Goal: Task Accomplishment & Management: Manage account settings

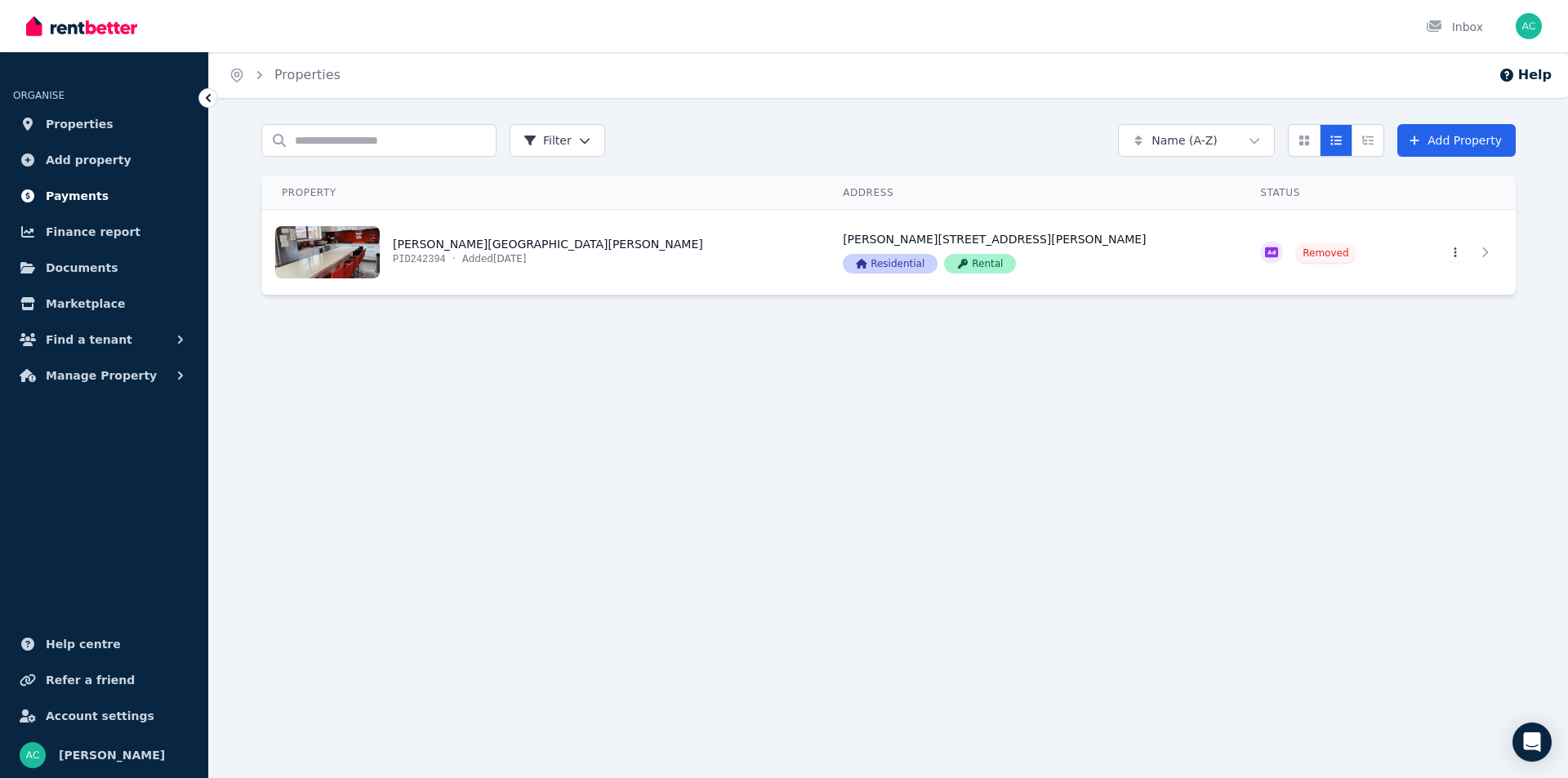
click at [79, 194] on span "Payments" at bounding box center [77, 195] width 63 height 19
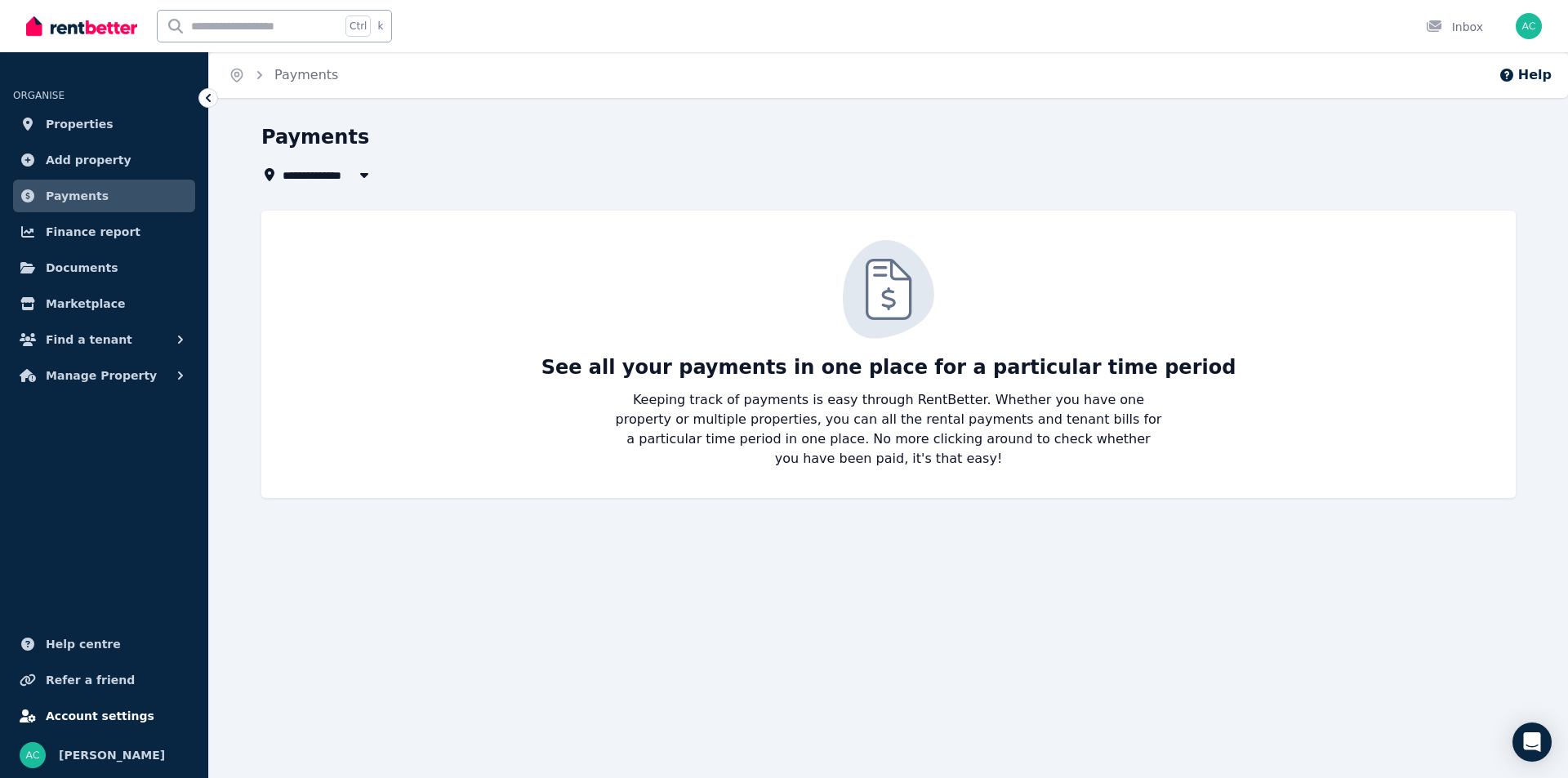
click at [113, 710] on span "Account settings" at bounding box center [99, 715] width 108 height 19
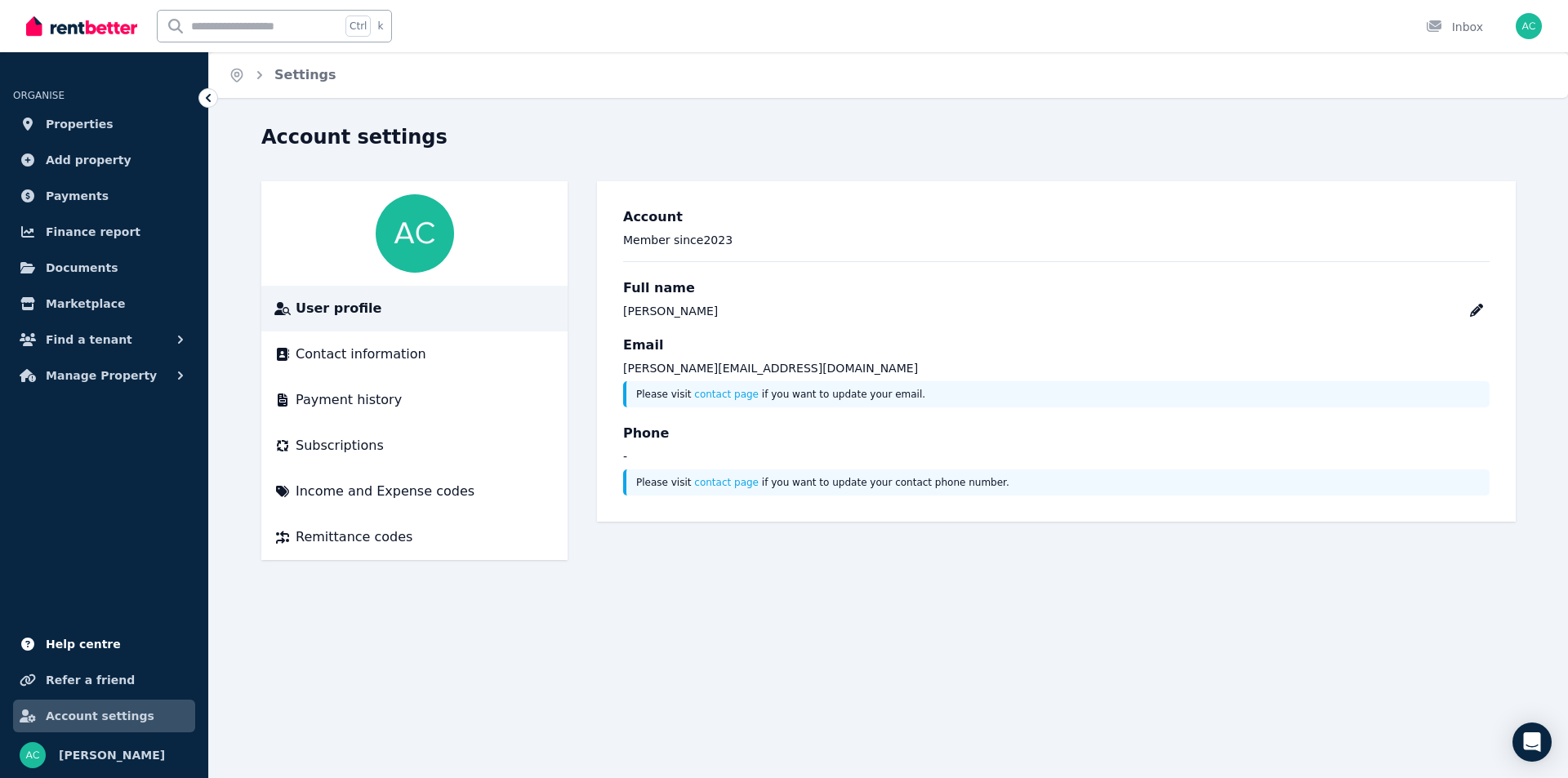
click at [104, 637] on span "Help centre" at bounding box center [82, 644] width 75 height 19
click at [352, 441] on span "Subscriptions" at bounding box center [339, 445] width 88 height 19
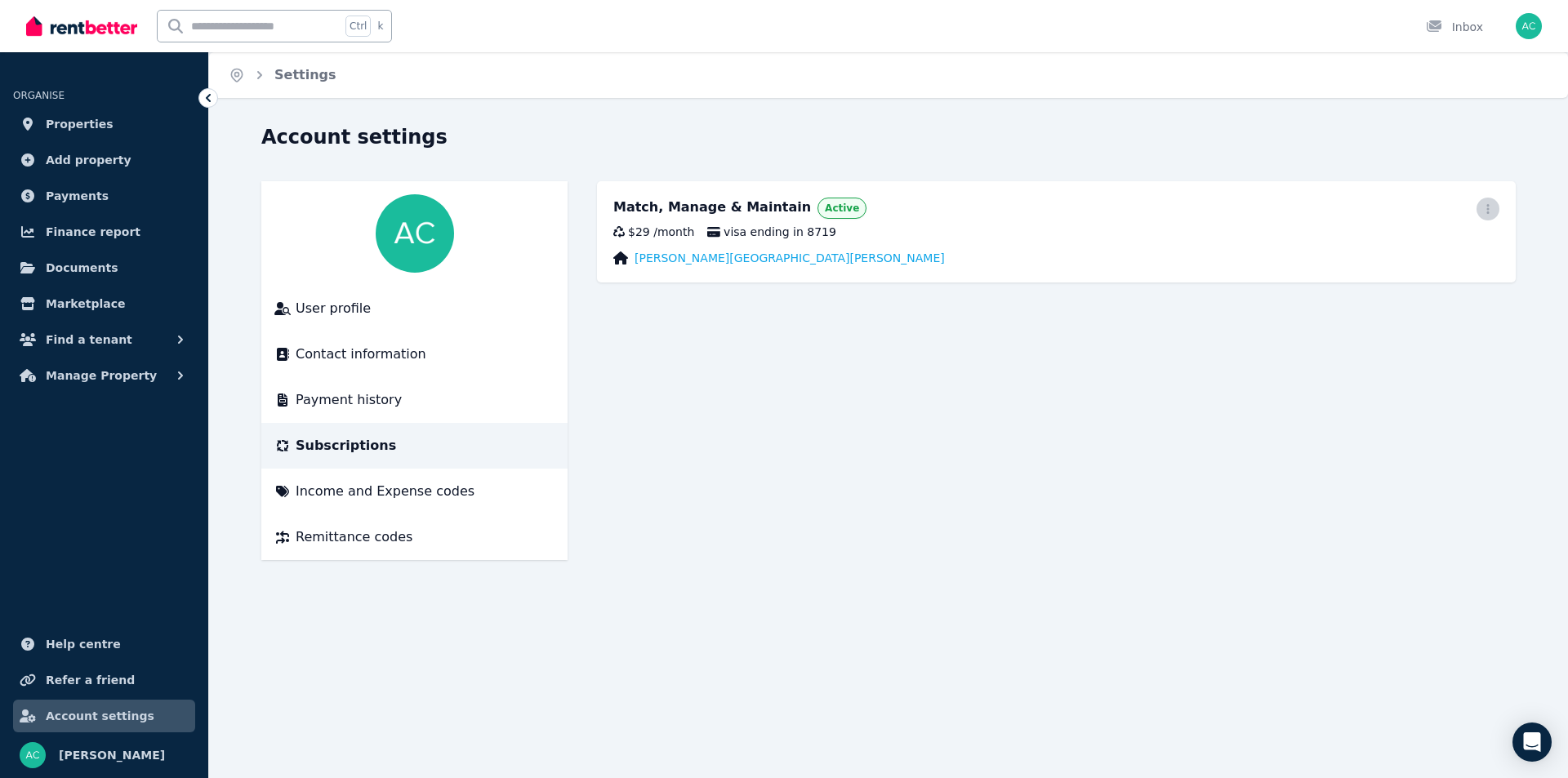
click at [1483, 206] on icon "button" at bounding box center [1488, 208] width 13 height 11
click at [1349, 295] on span "Cancel plan" at bounding box center [1414, 305] width 144 height 19
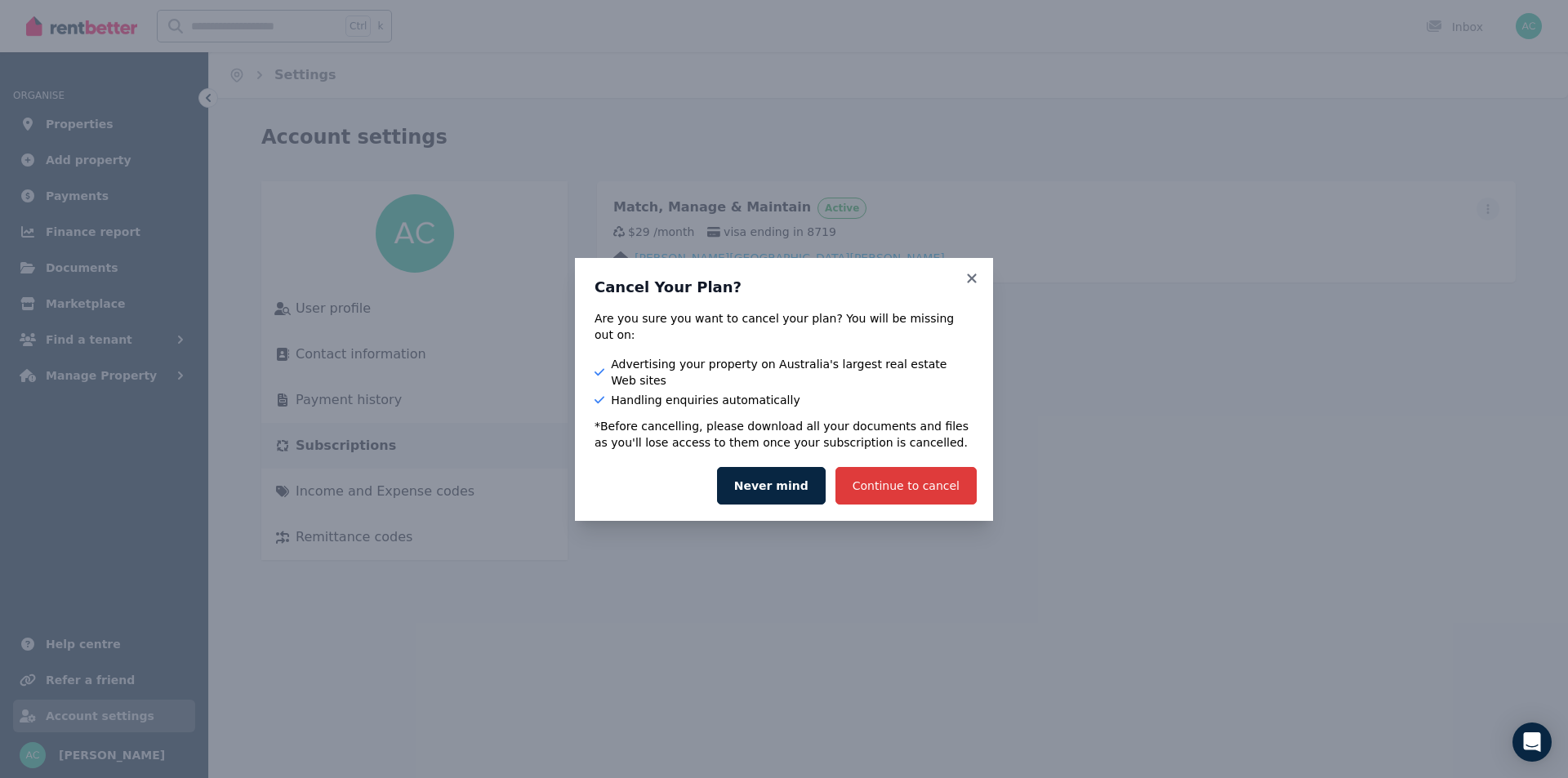
click at [890, 467] on button "Continue to cancel" at bounding box center [906, 485] width 141 height 38
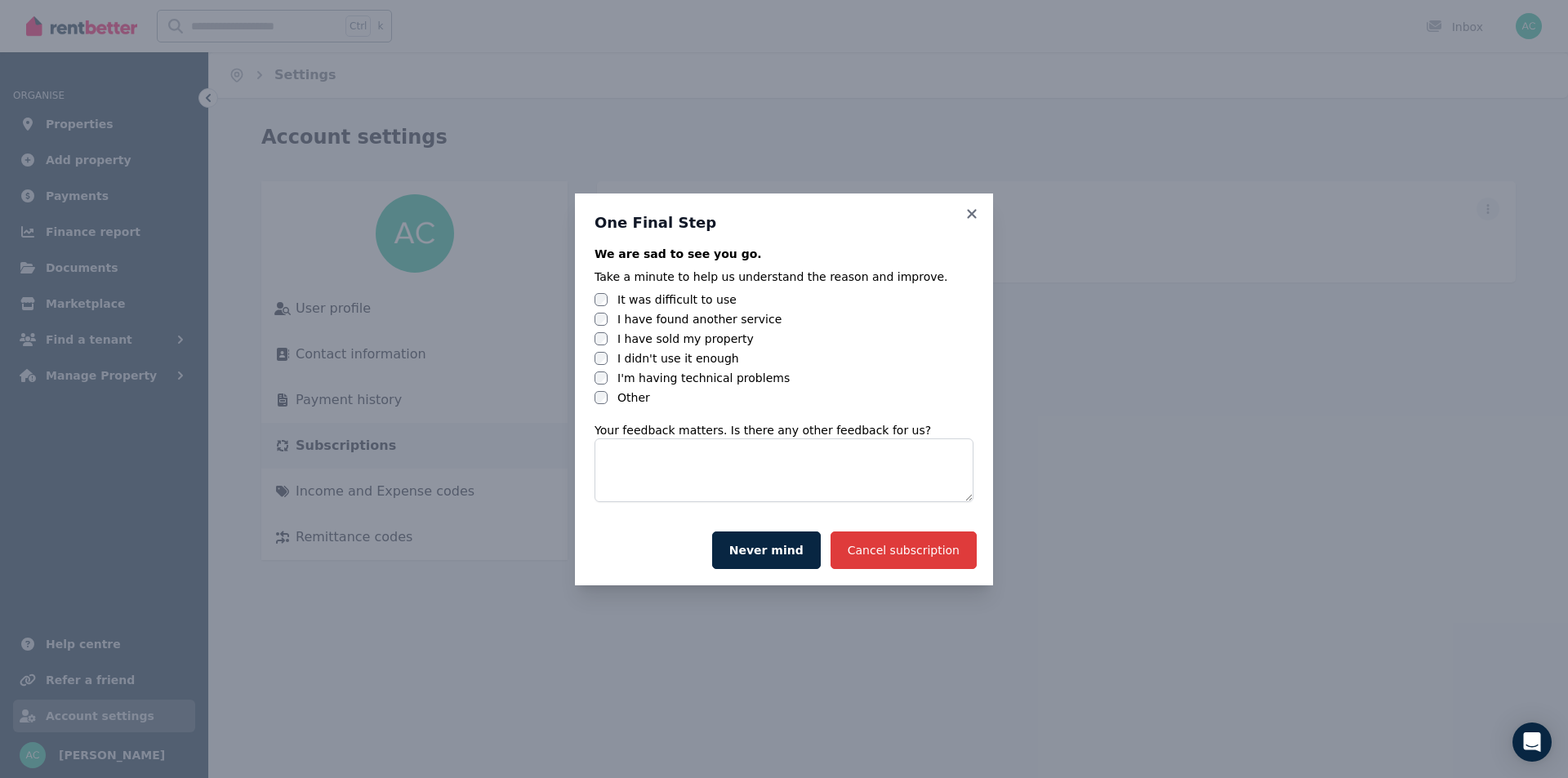
click at [898, 548] on button "Cancel subscription" at bounding box center [904, 550] width 146 height 38
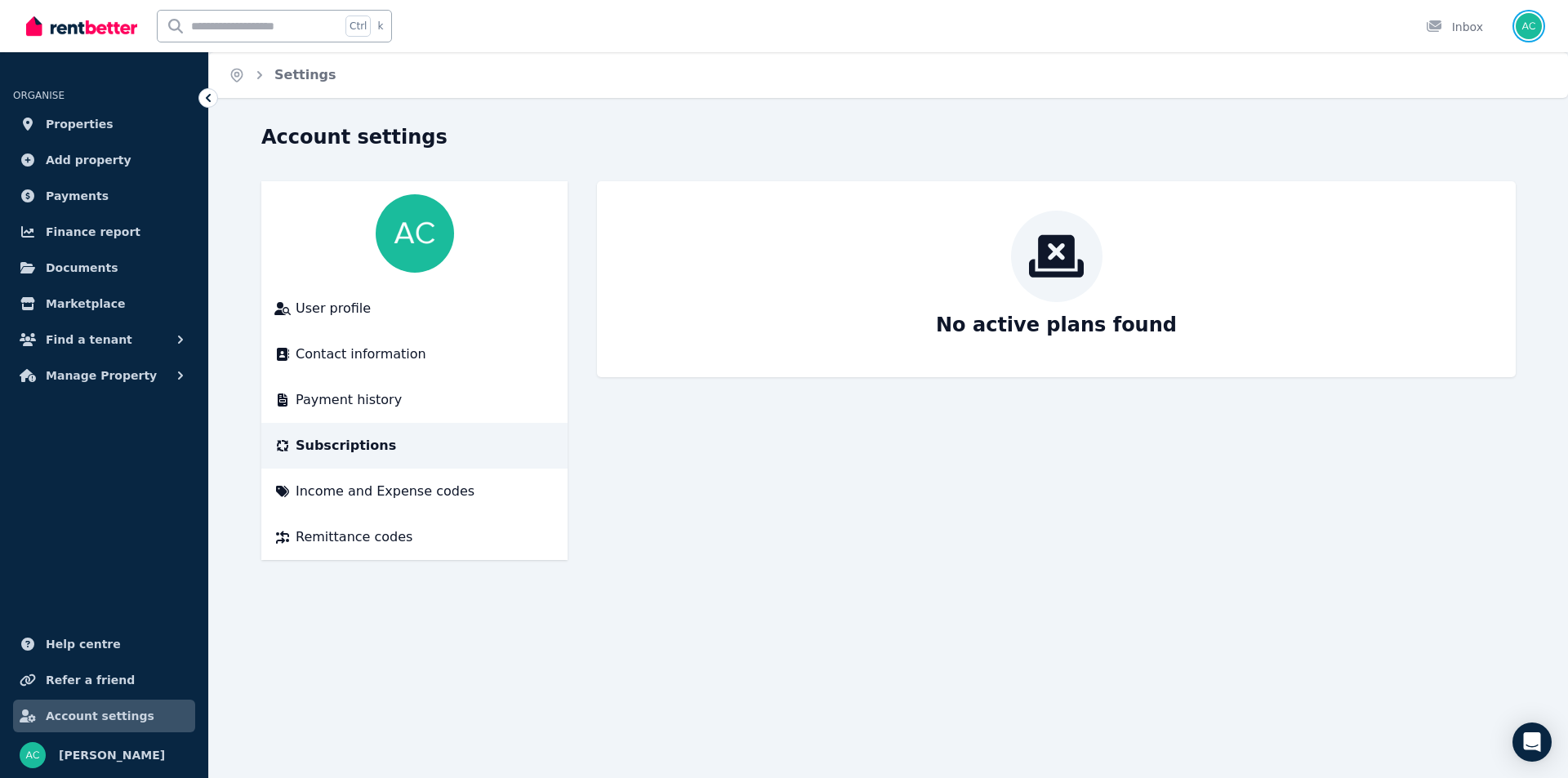
click at [1532, 28] on img "button" at bounding box center [1529, 26] width 26 height 26
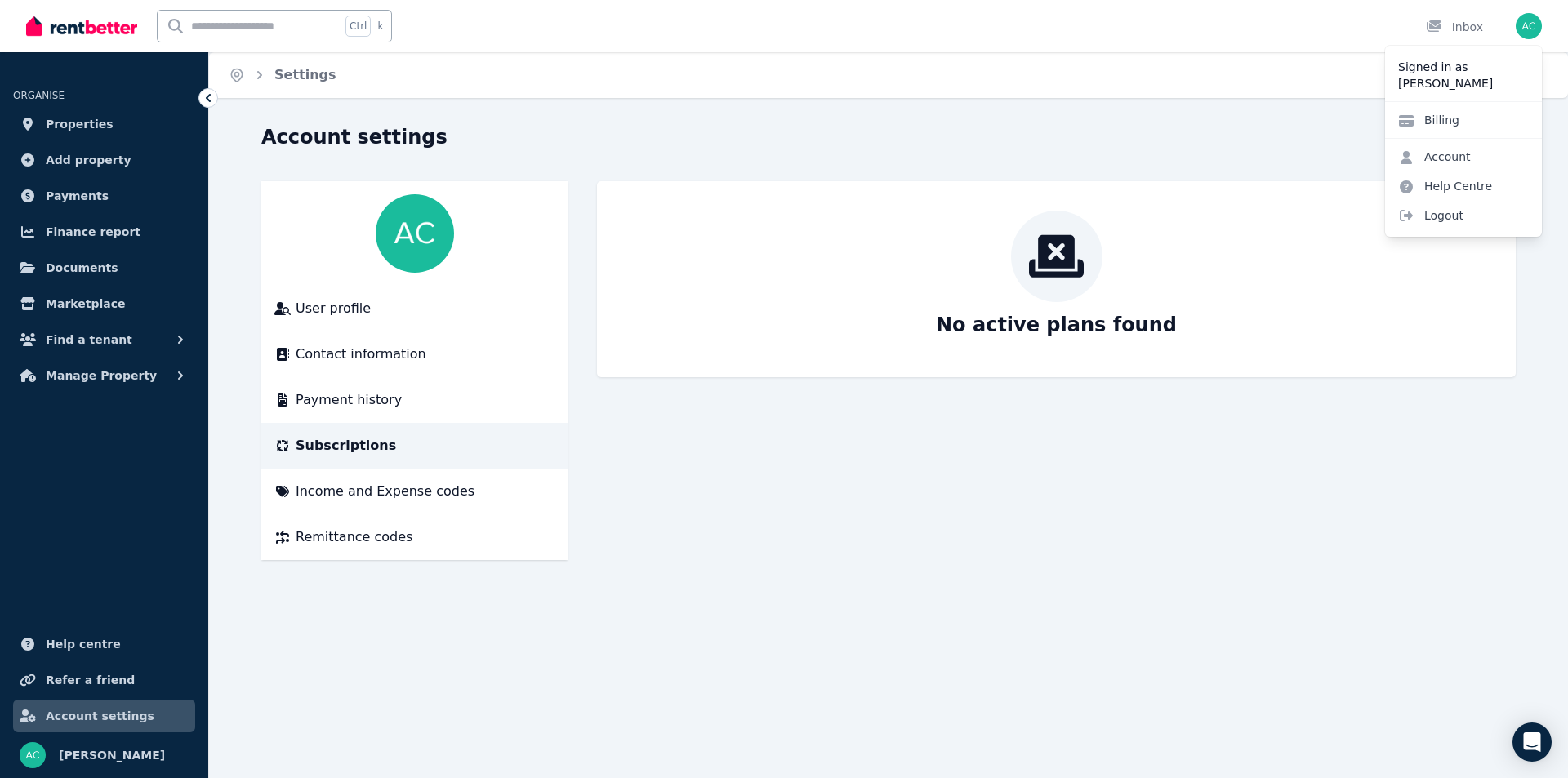
click at [1163, 506] on main "No active plans found" at bounding box center [1056, 370] width 918 height 379
click at [1466, 24] on div "Inbox" at bounding box center [1455, 27] width 57 height 17
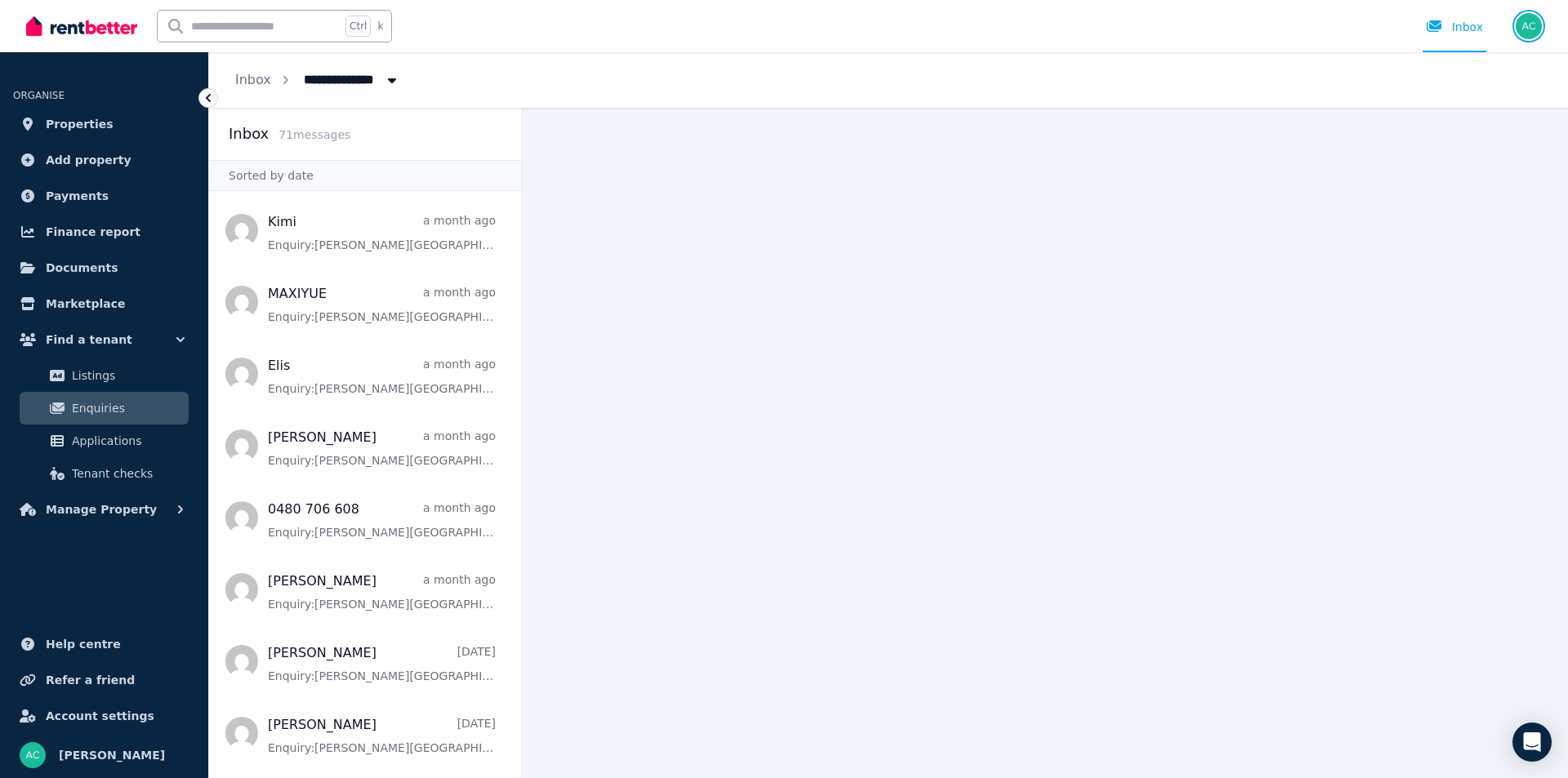
click at [1519, 26] on img "button" at bounding box center [1529, 26] width 26 height 26
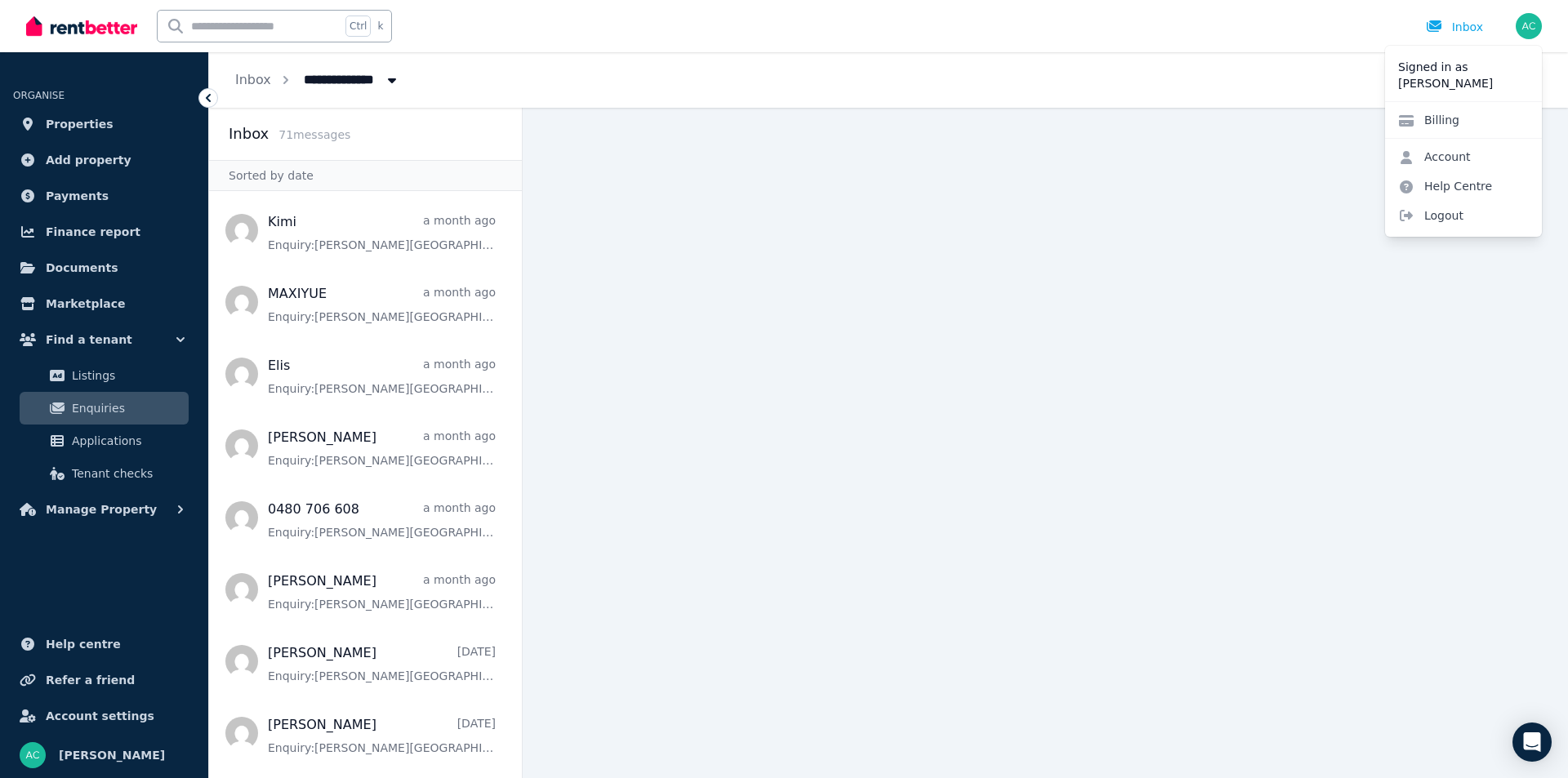
click at [1455, 27] on div "Inbox" at bounding box center [1455, 27] width 57 height 17
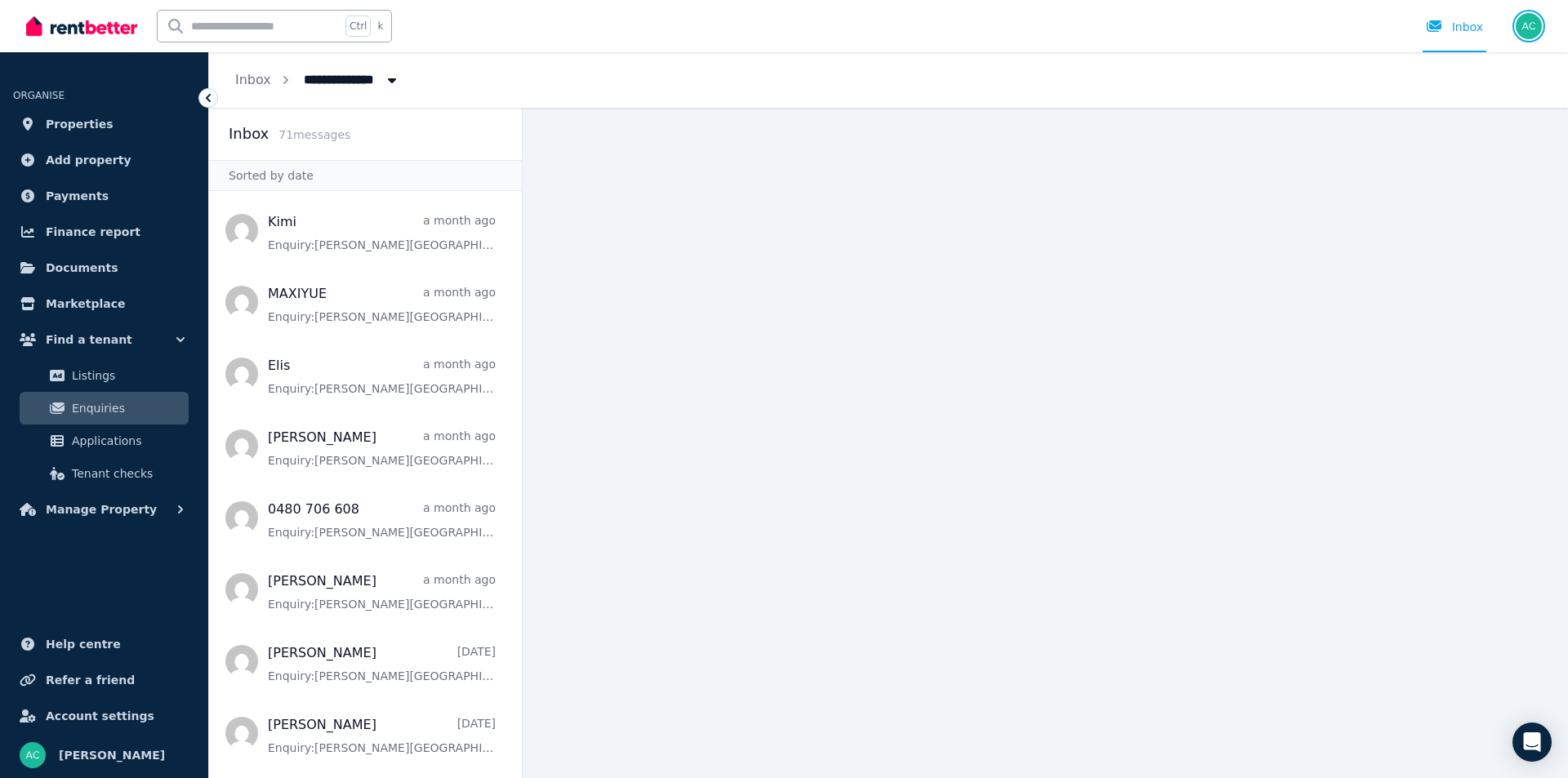
click at [1526, 30] on img "button" at bounding box center [1529, 26] width 26 height 26
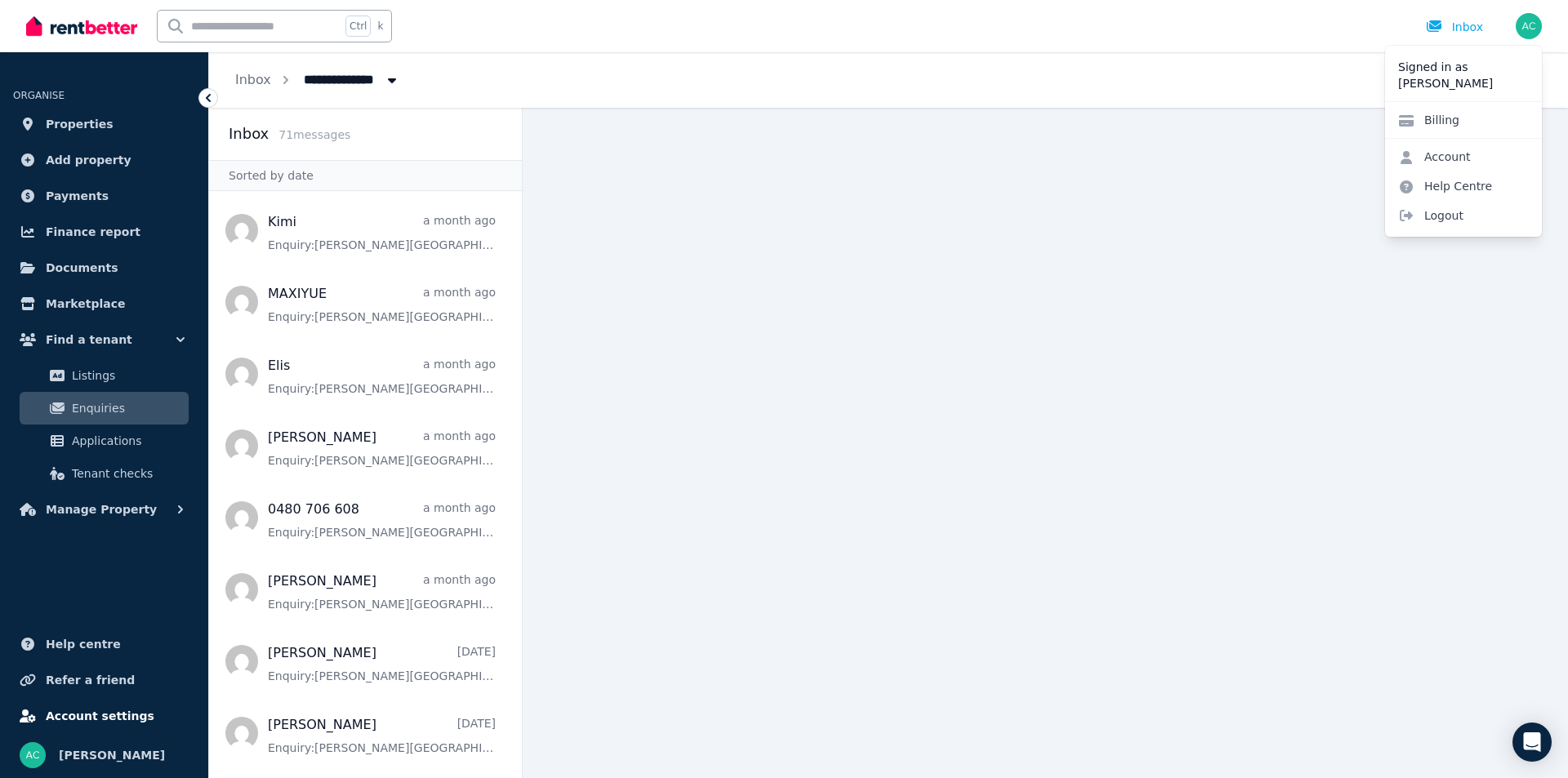
click at [124, 710] on span "Account settings" at bounding box center [99, 715] width 108 height 19
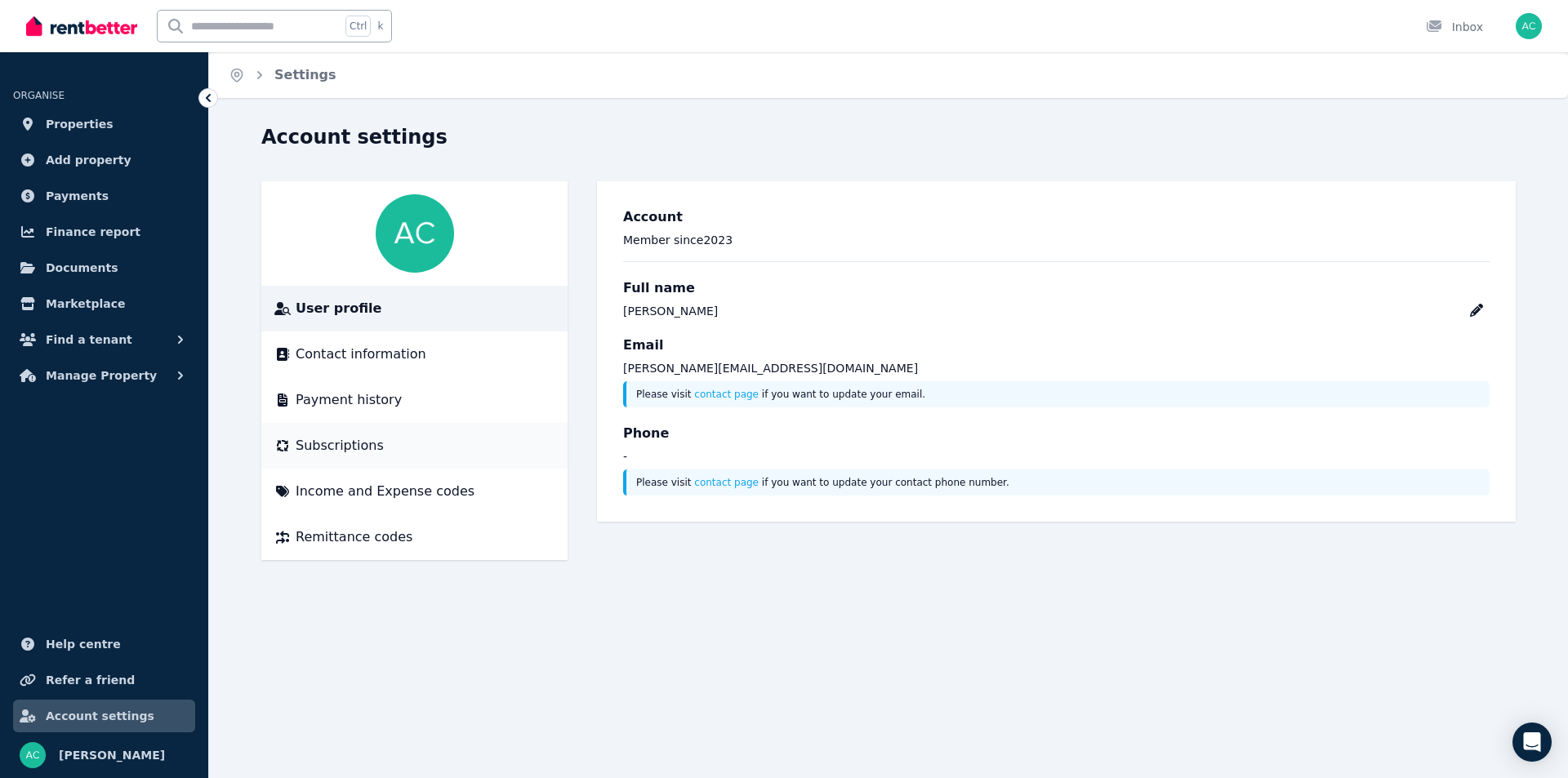
click at [342, 448] on span "Subscriptions" at bounding box center [339, 445] width 88 height 19
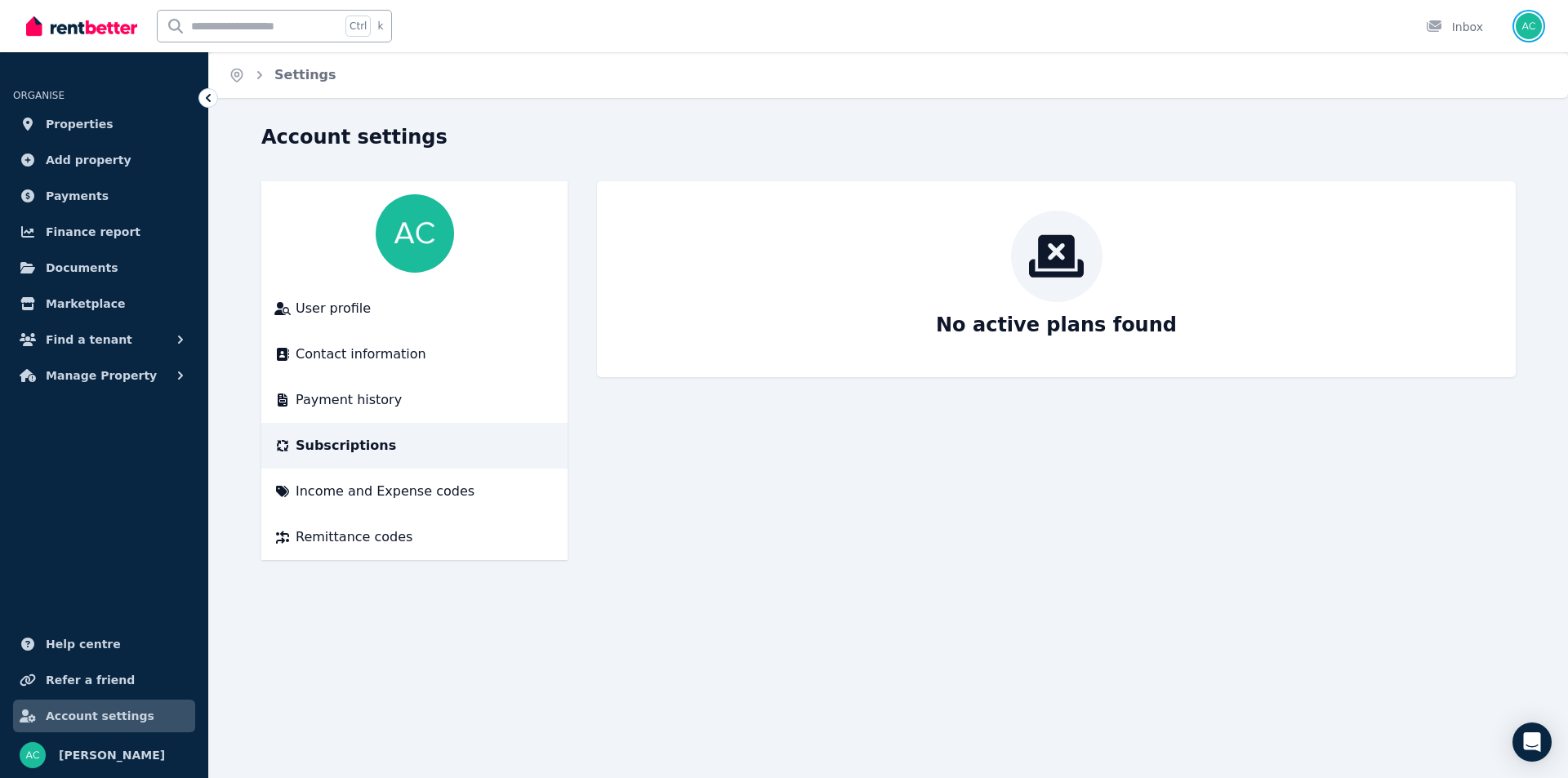
click at [1528, 29] on img "button" at bounding box center [1529, 26] width 26 height 26
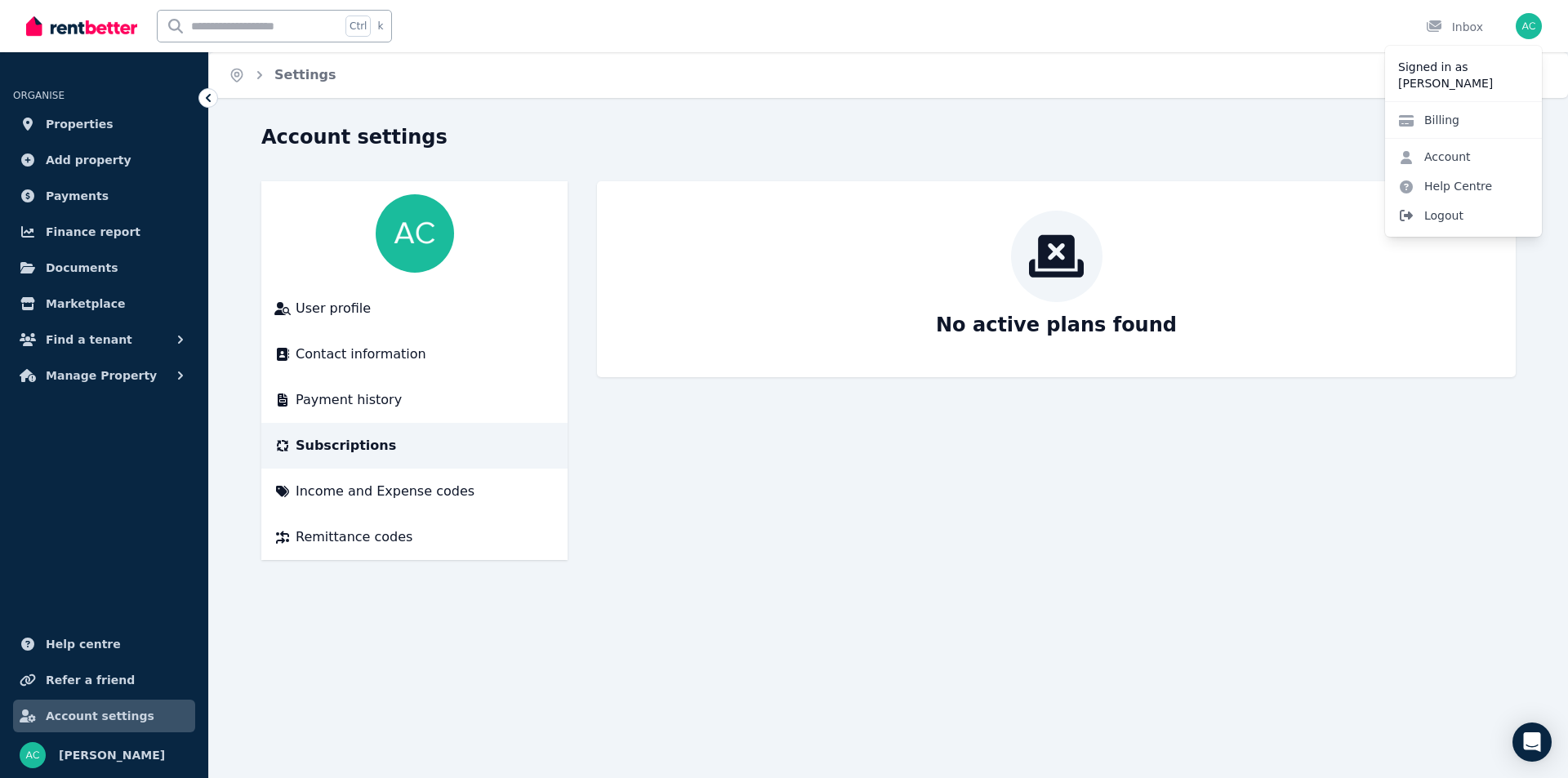
click at [1448, 218] on span "Logout" at bounding box center [1463, 216] width 157 height 30
